Goal: Register for event/course

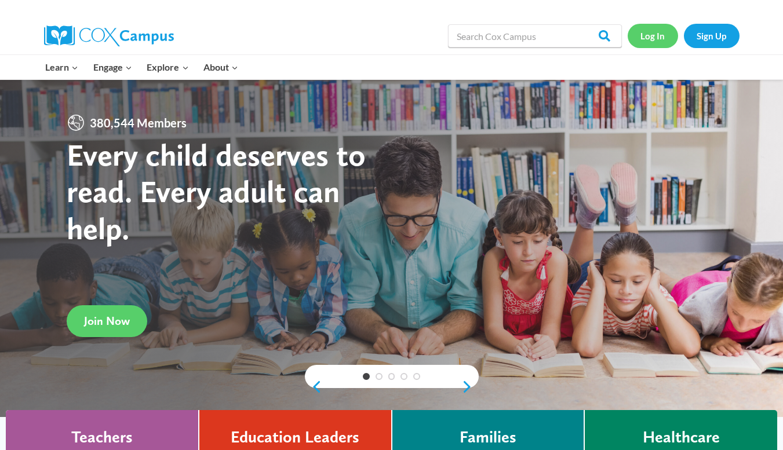
click at [658, 32] on link "Log In" at bounding box center [652, 36] width 50 height 24
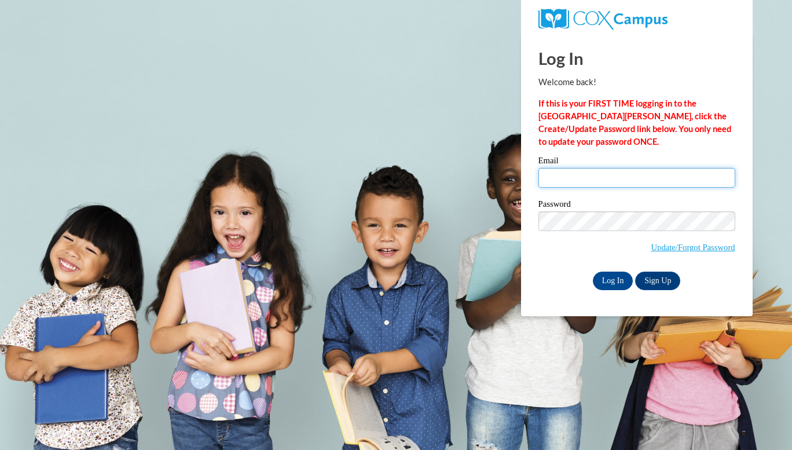
click at [611, 185] on input "Email" at bounding box center [637, 178] width 197 height 20
type input "emilyrunyon17@gmail.com"
click at [611, 233] on span "Update/Forgot Password" at bounding box center [637, 235] width 197 height 48
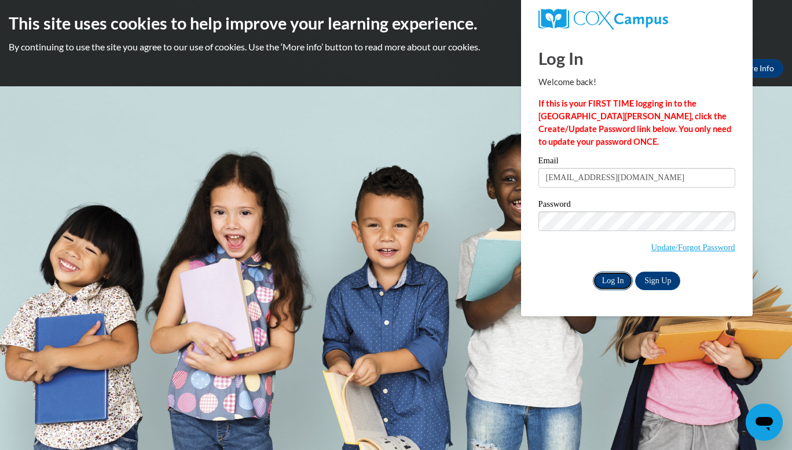
click at [619, 281] on input "Log In" at bounding box center [613, 281] width 41 height 19
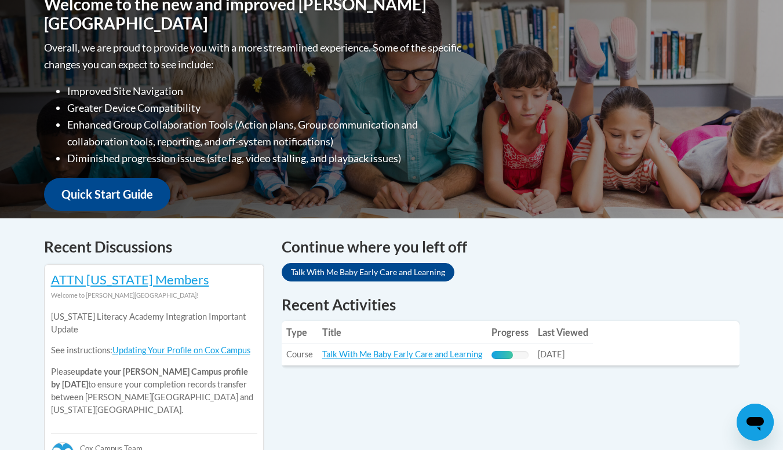
scroll to position [367, 0]
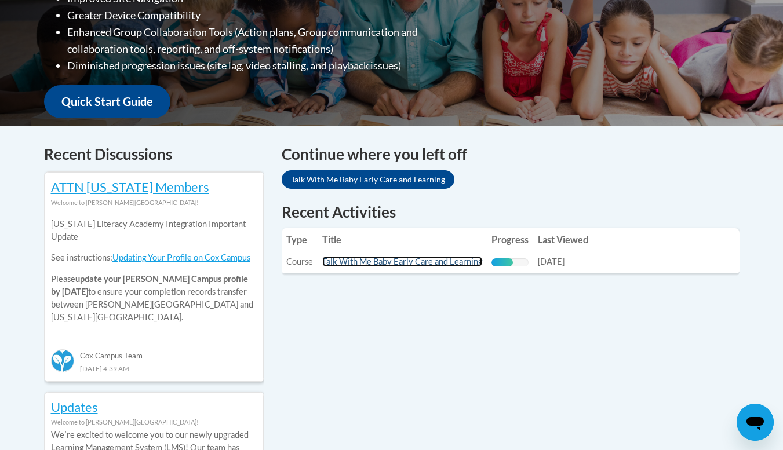
click at [404, 260] on link "Talk With Me Baby Early Care and Learning" at bounding box center [402, 262] width 160 height 10
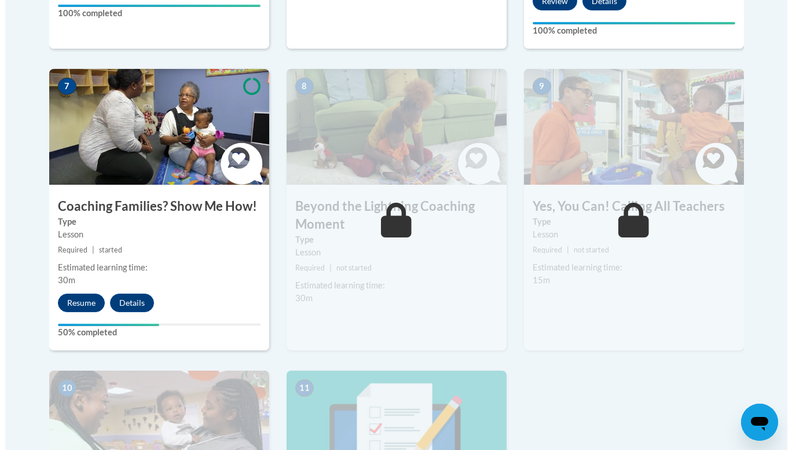
scroll to position [990, 0]
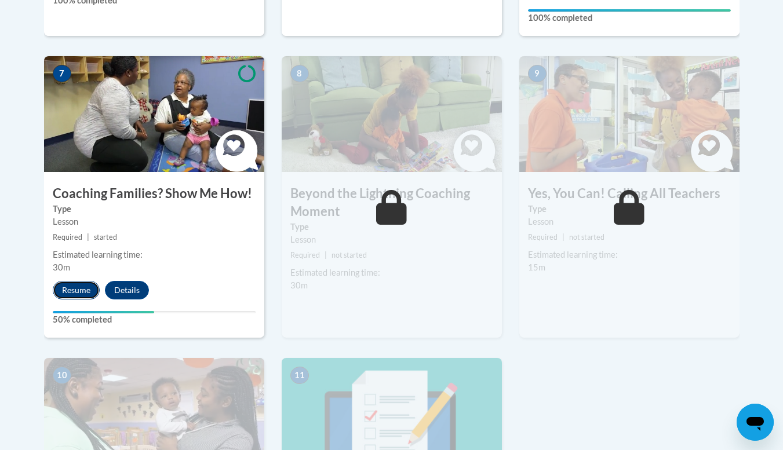
click at [82, 281] on button "Resume" at bounding box center [76, 290] width 47 height 19
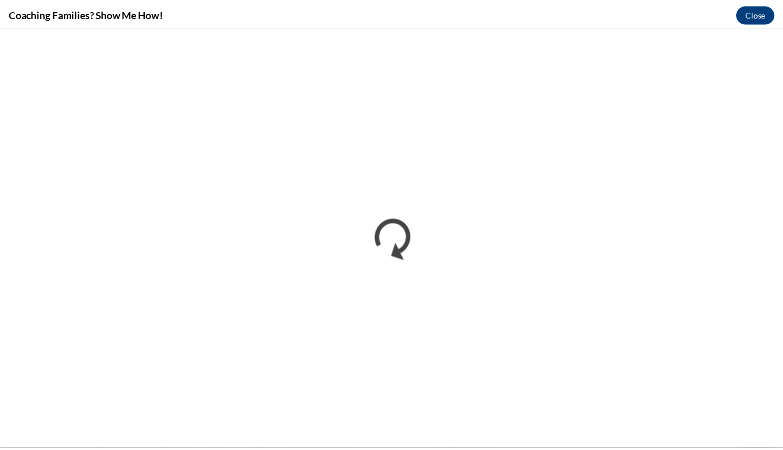
scroll to position [0, 0]
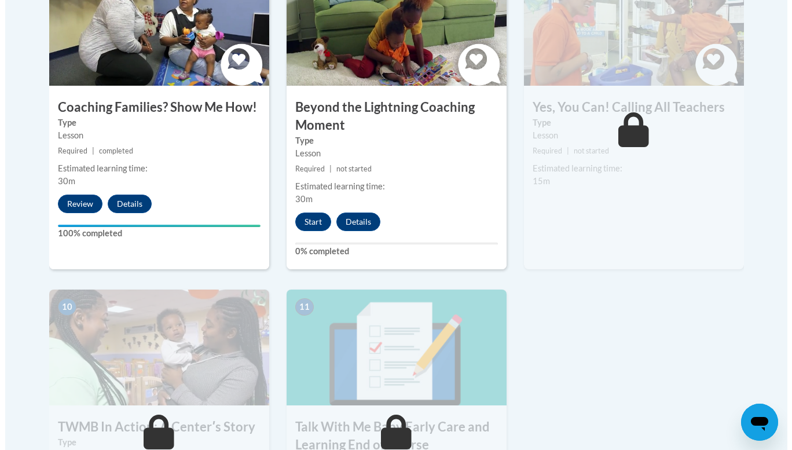
scroll to position [1087, 0]
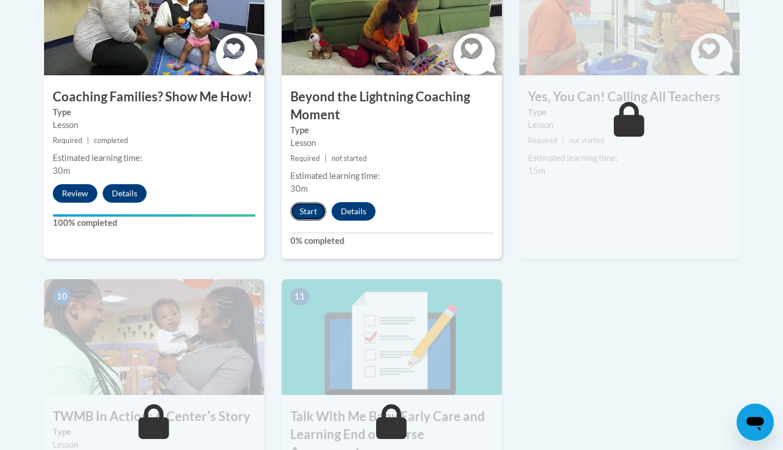
click at [303, 202] on button "Start" at bounding box center [308, 211] width 36 height 19
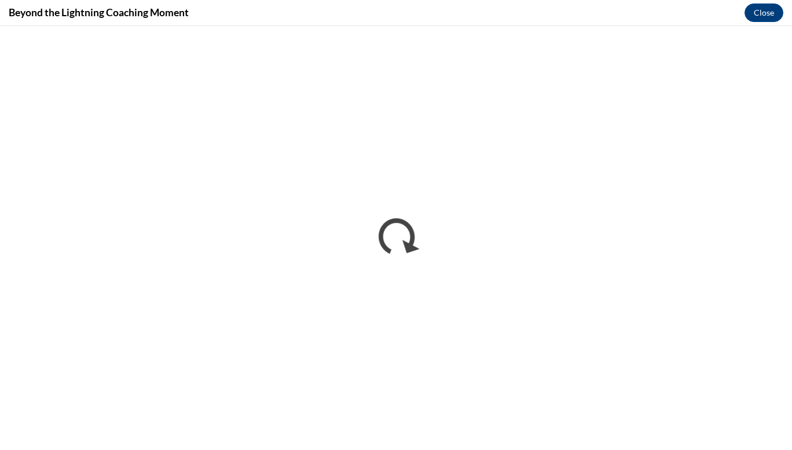
scroll to position [0, 0]
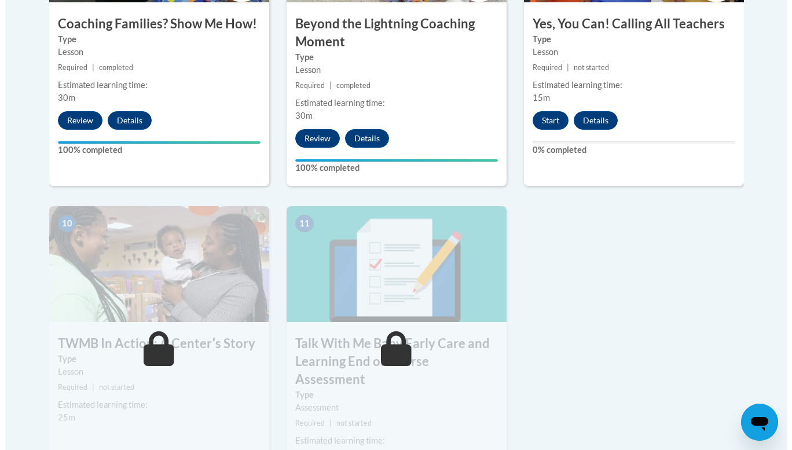
scroll to position [1130, 0]
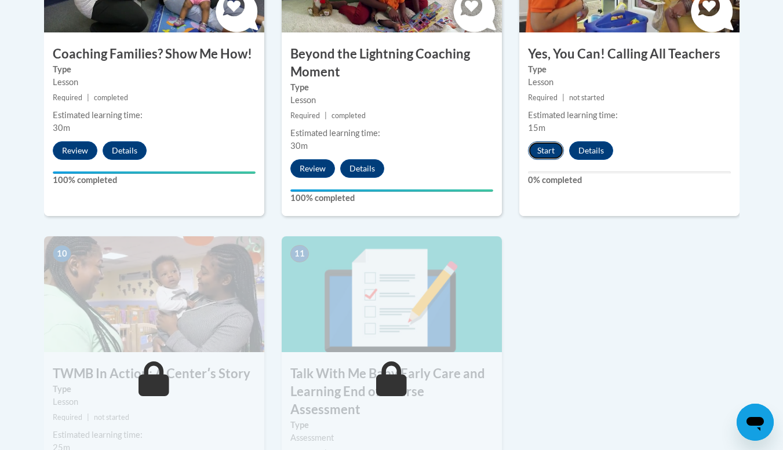
click at [551, 141] on button "Start" at bounding box center [546, 150] width 36 height 19
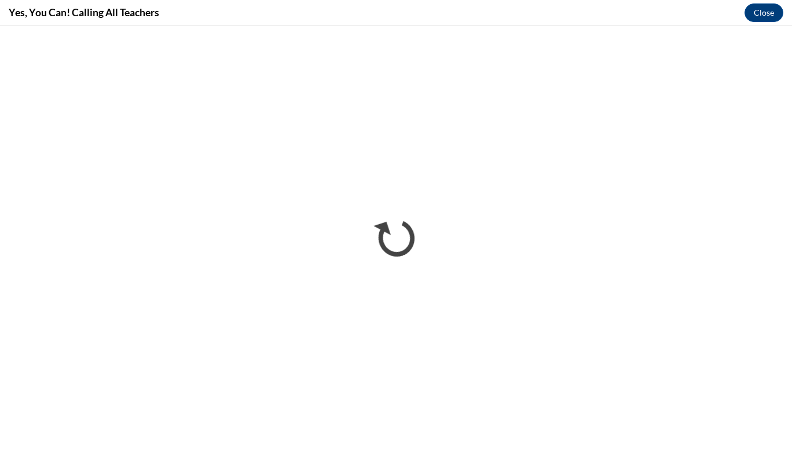
scroll to position [0, 0]
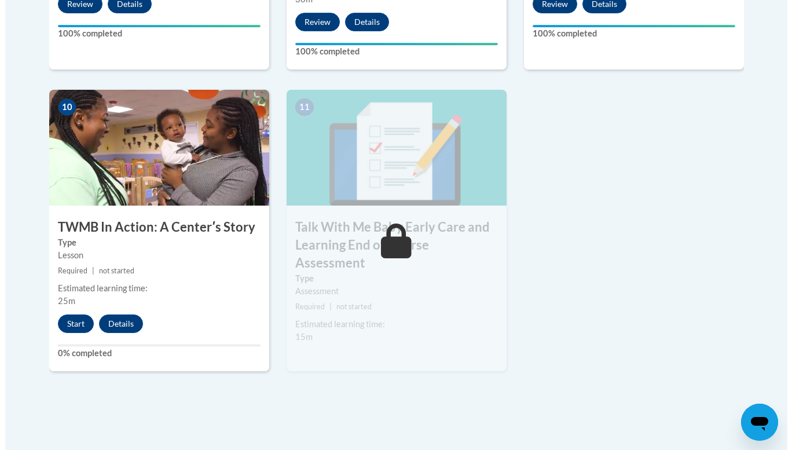
scroll to position [1277, 0]
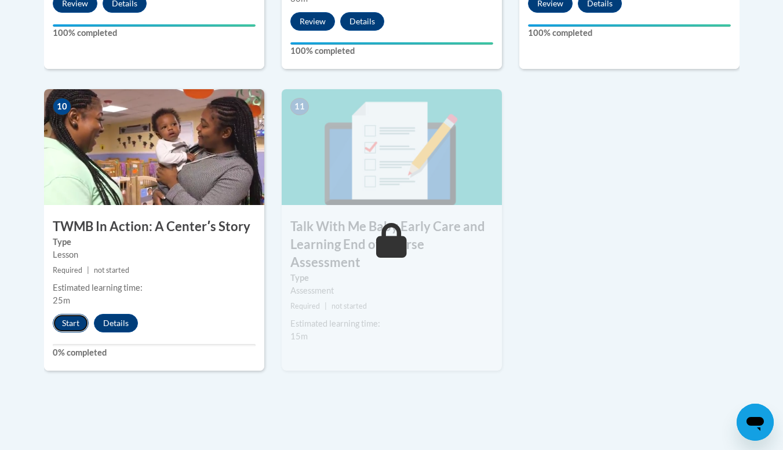
click at [61, 314] on button "Start" at bounding box center [71, 323] width 36 height 19
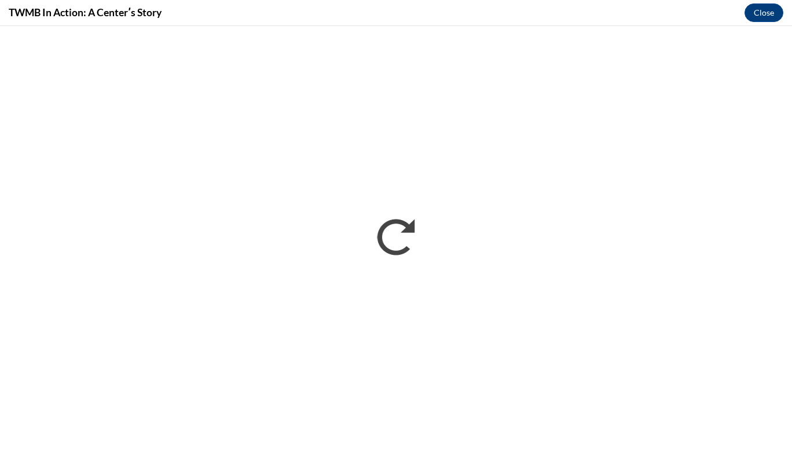
scroll to position [0, 0]
